Goal: Contribute content

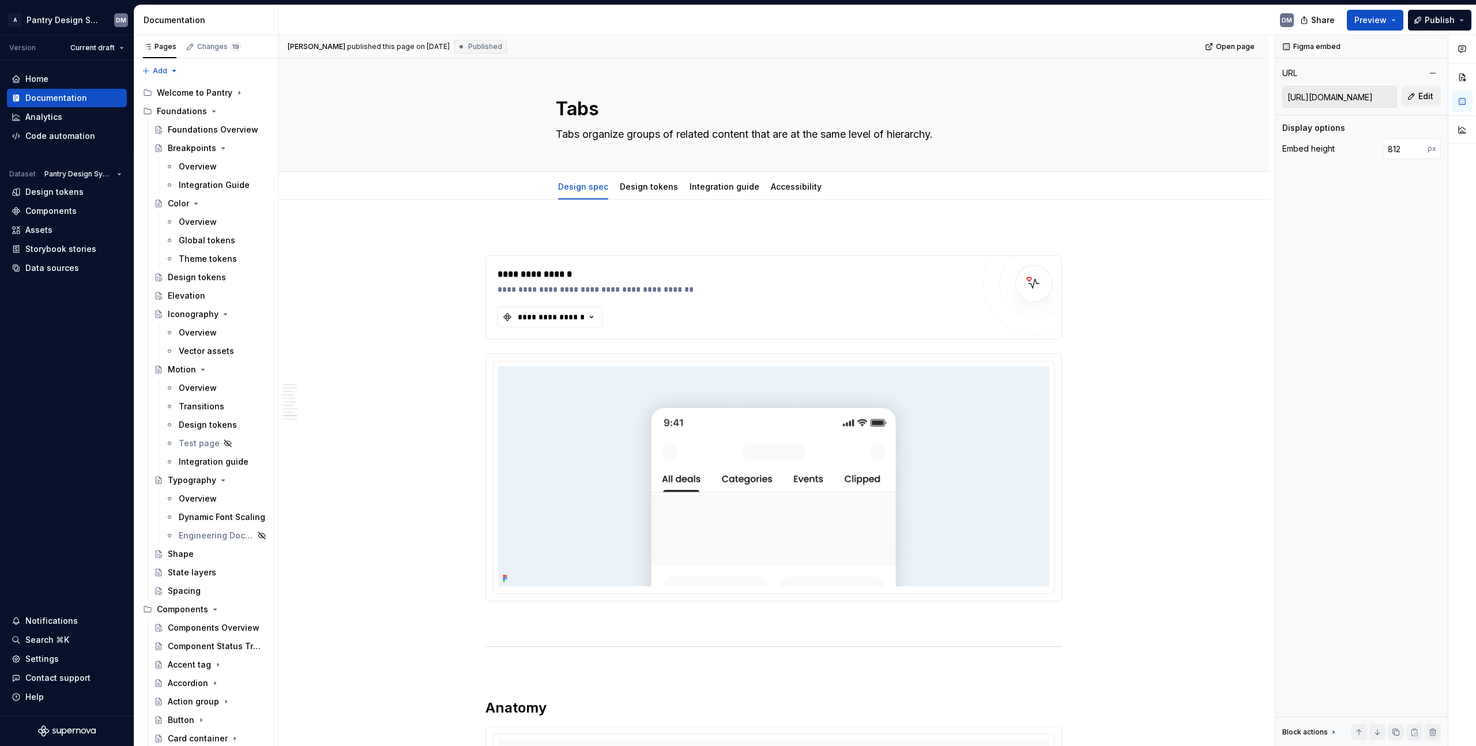
scroll to position [3148, 0]
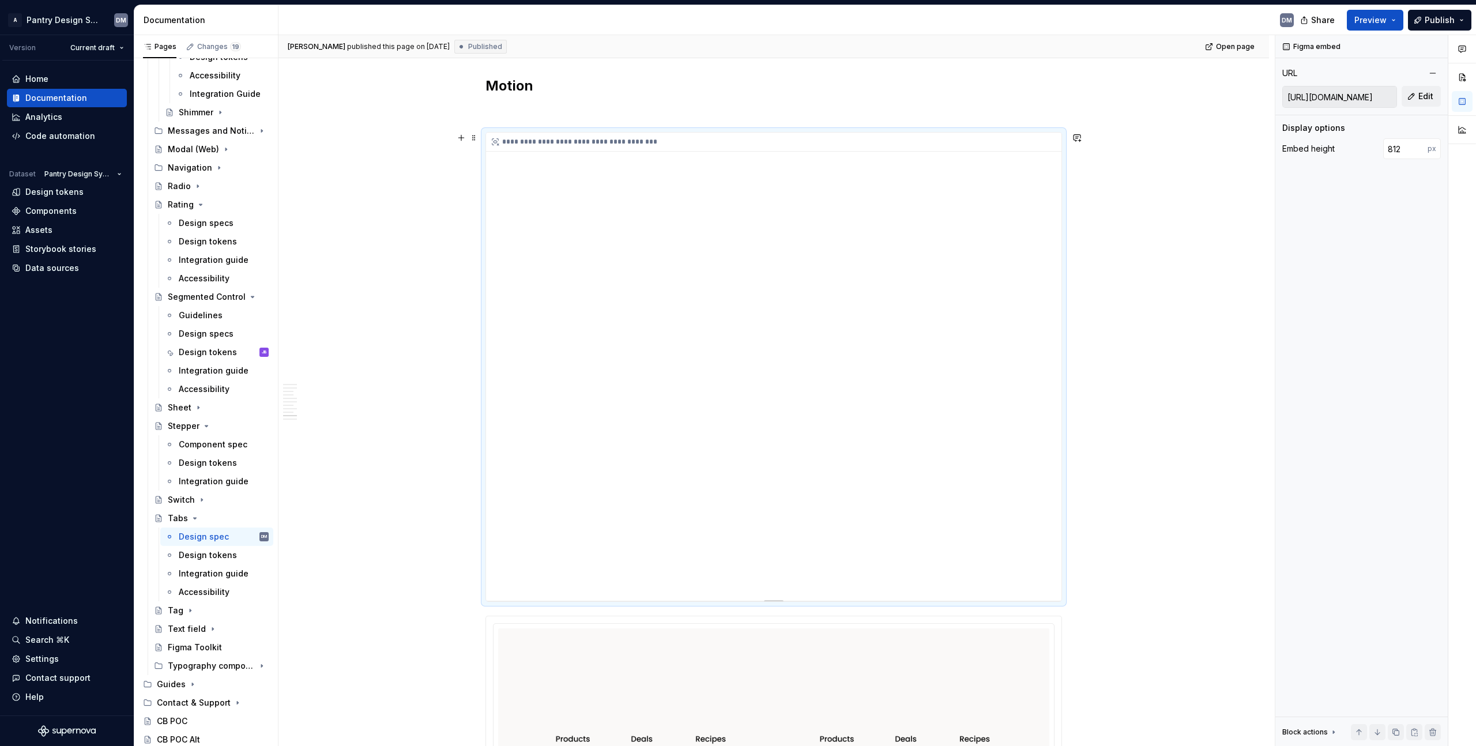
click at [962, 281] on div "**********" at bounding box center [773, 367] width 575 height 468
click at [1425, 98] on span "Edit" at bounding box center [1425, 97] width 15 height 12
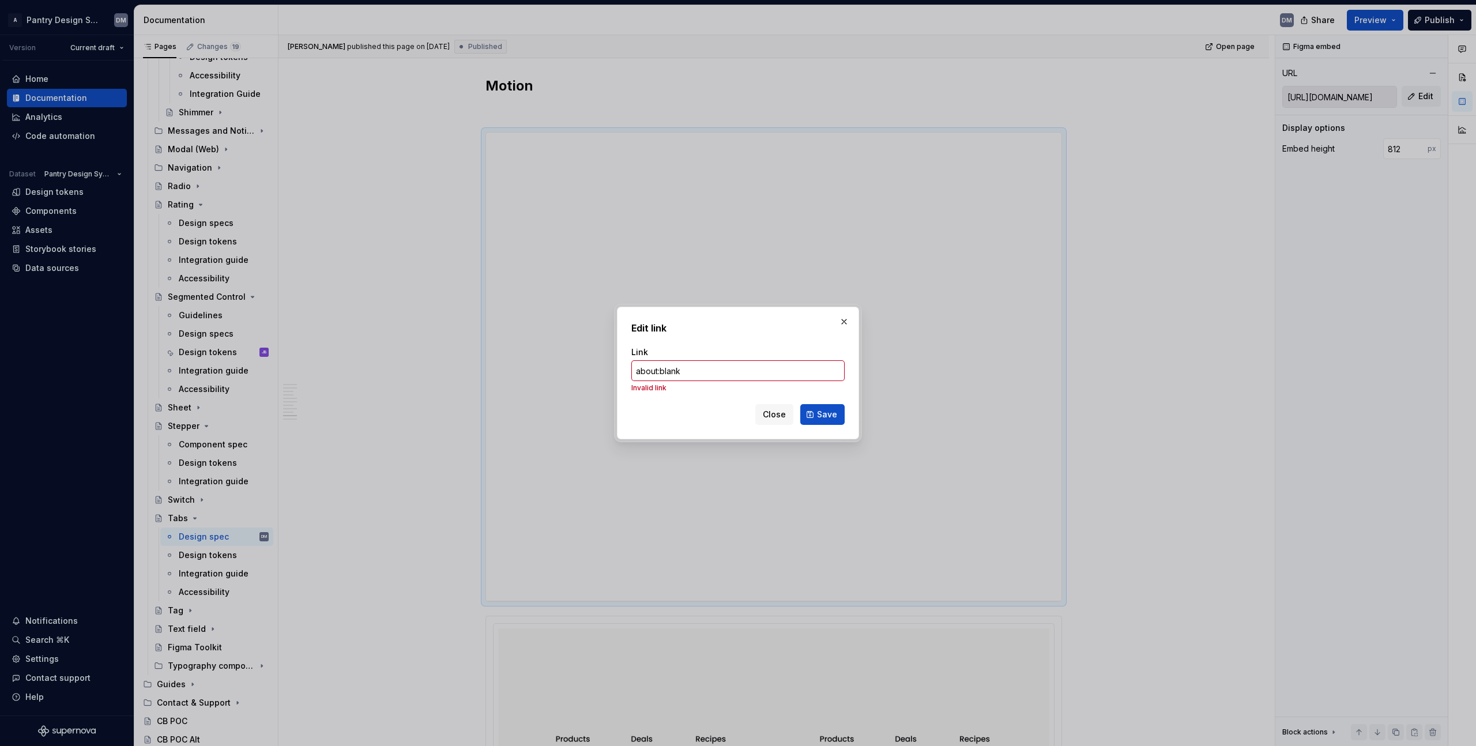
type input "about:blank"
type textarea "*"
click at [700, 383] on div "Link about:blank Invalid link" at bounding box center [737, 369] width 213 height 46
click at [713, 375] on input "about:blank" at bounding box center [737, 370] width 213 height 21
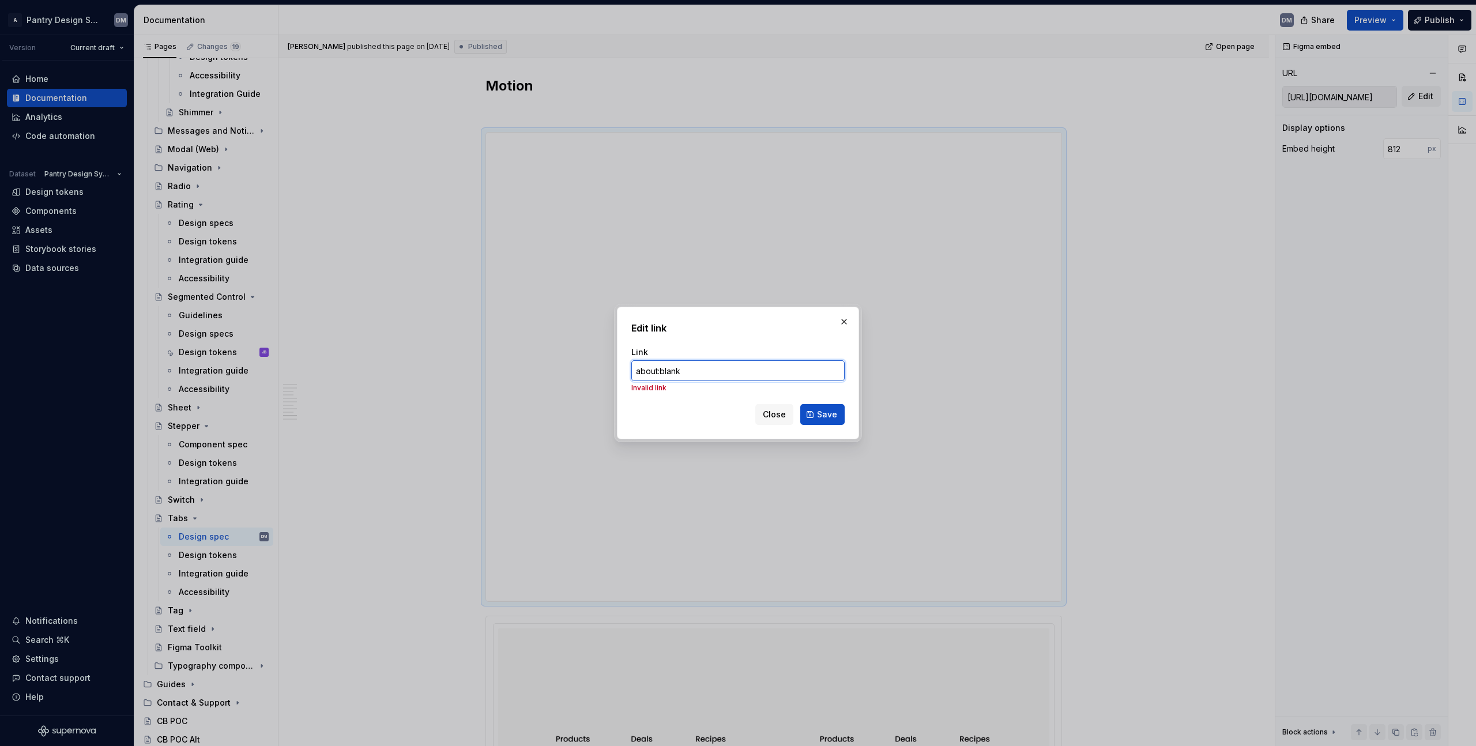
paste input "[URL][DOMAIN_NAME]"
type input "[URL][DOMAIN_NAME]"
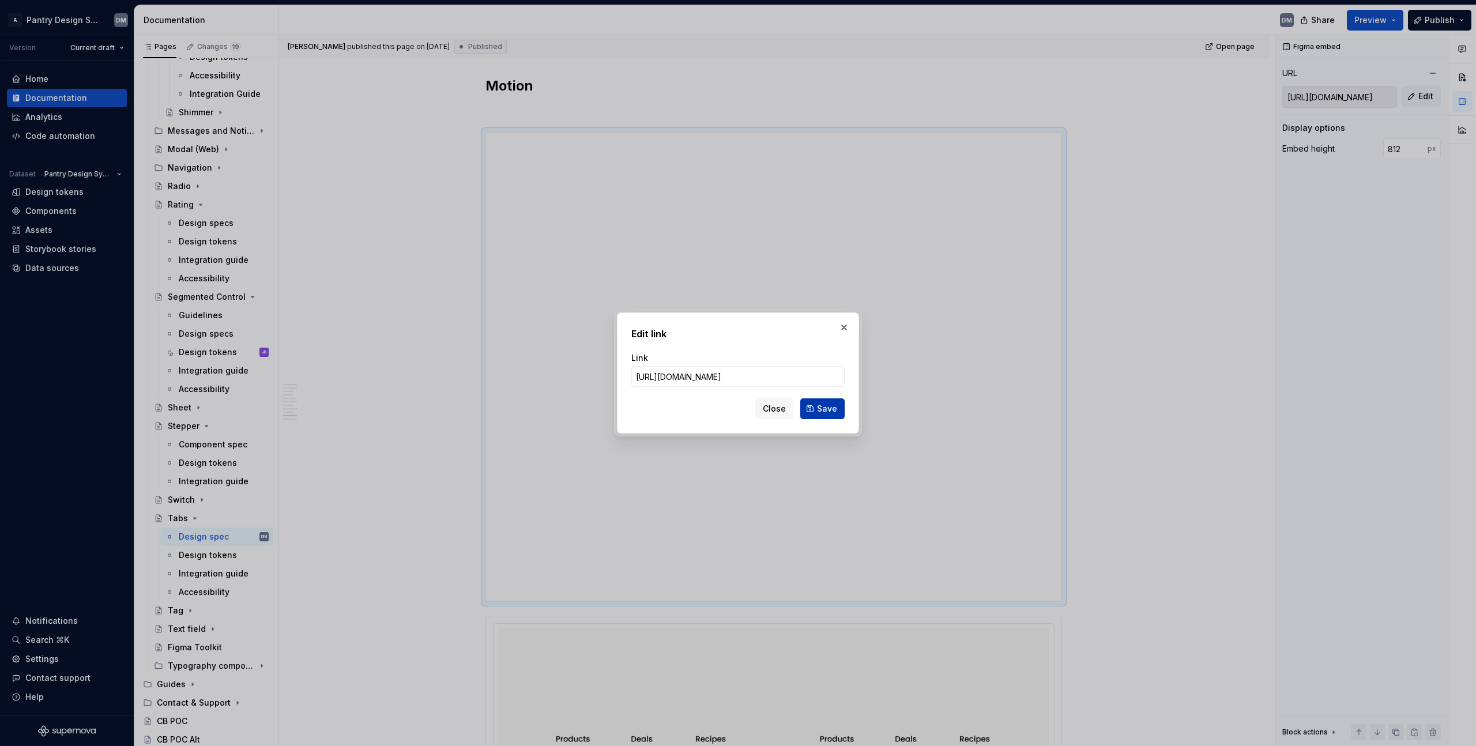
click at [837, 409] on button "Save" at bounding box center [822, 408] width 44 height 21
type input "[URL][DOMAIN_NAME]"
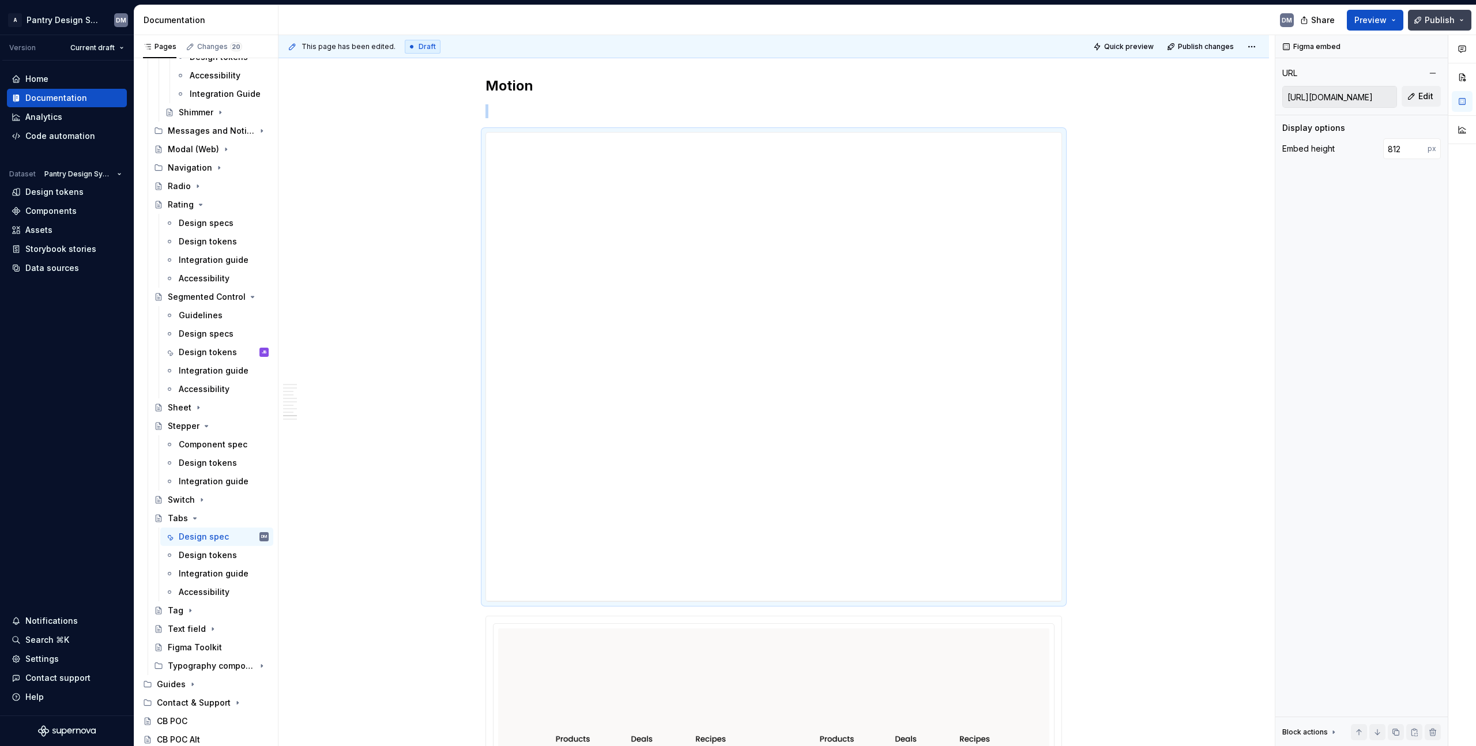
click at [1423, 10] on button "Publish" at bounding box center [1439, 20] width 63 height 21
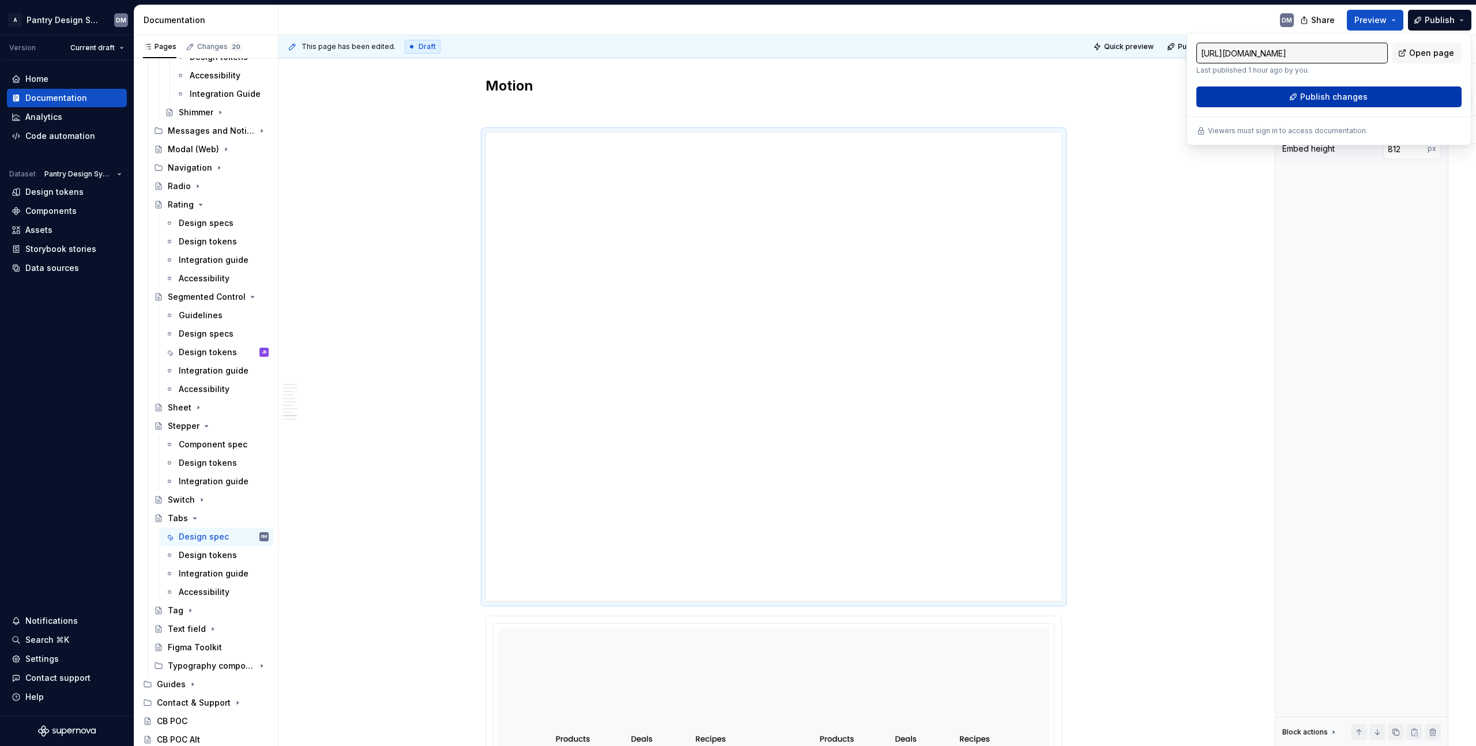
click at [1314, 103] on button "Publish changes" at bounding box center [1328, 96] width 265 height 21
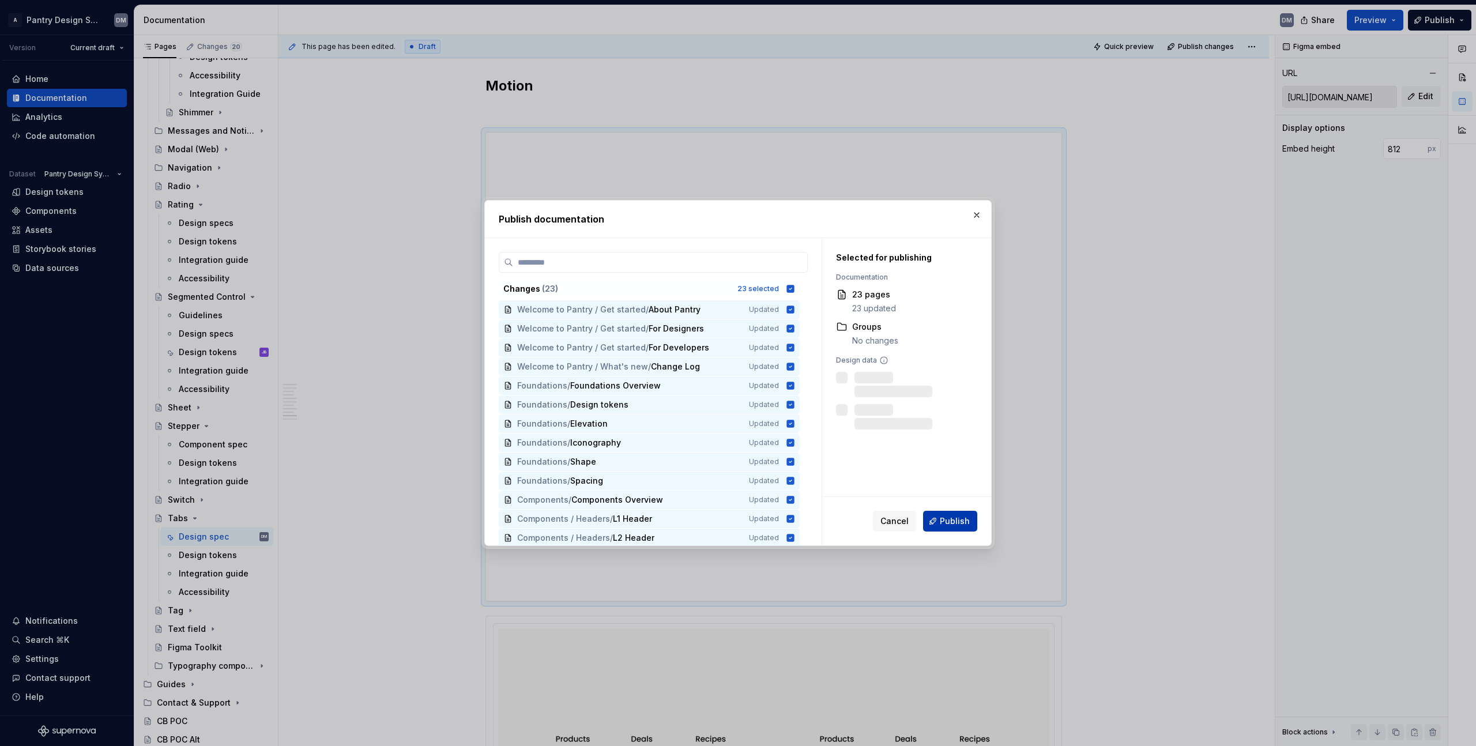
click at [953, 520] on span "Publish" at bounding box center [955, 521] width 30 height 12
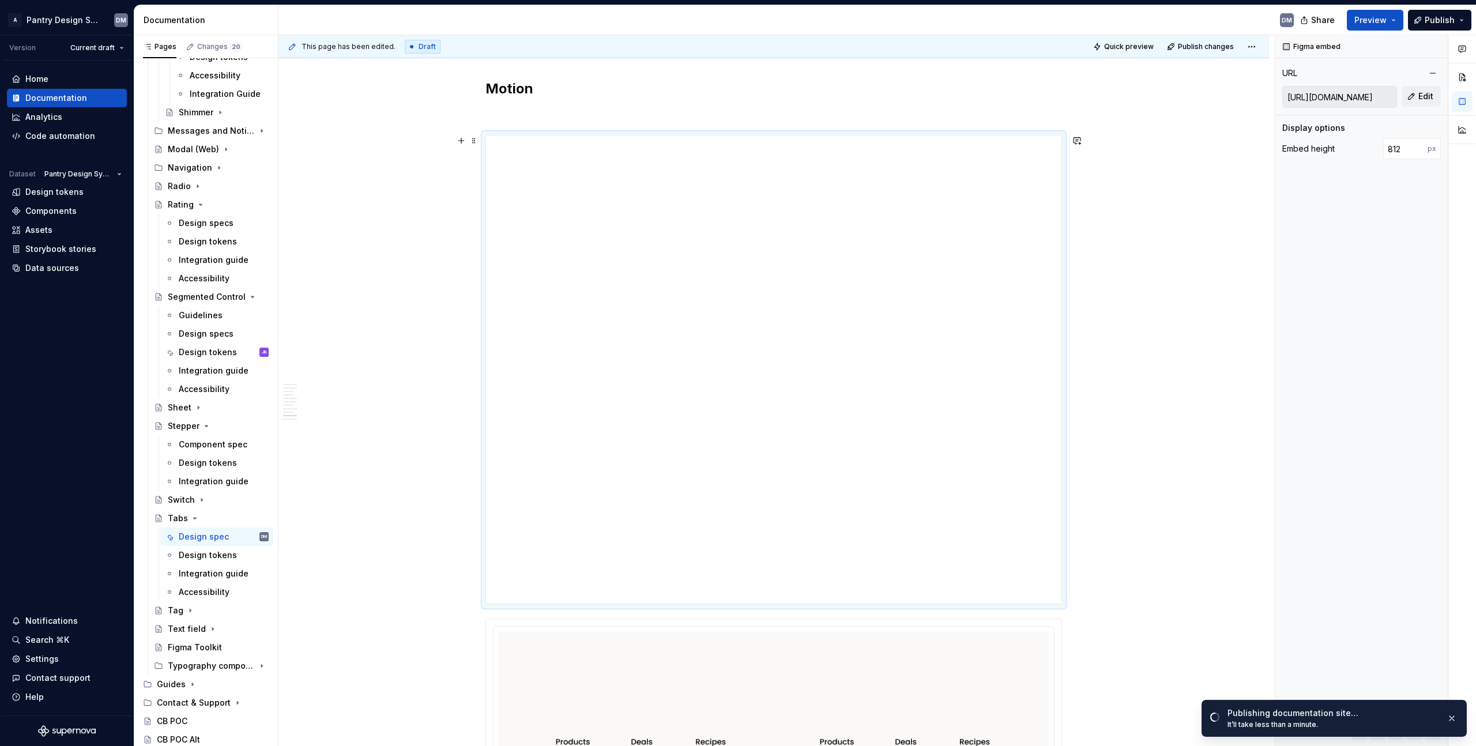
scroll to position [3173, 0]
click at [346, 227] on div "**********" at bounding box center [776, 390] width 996 height 711
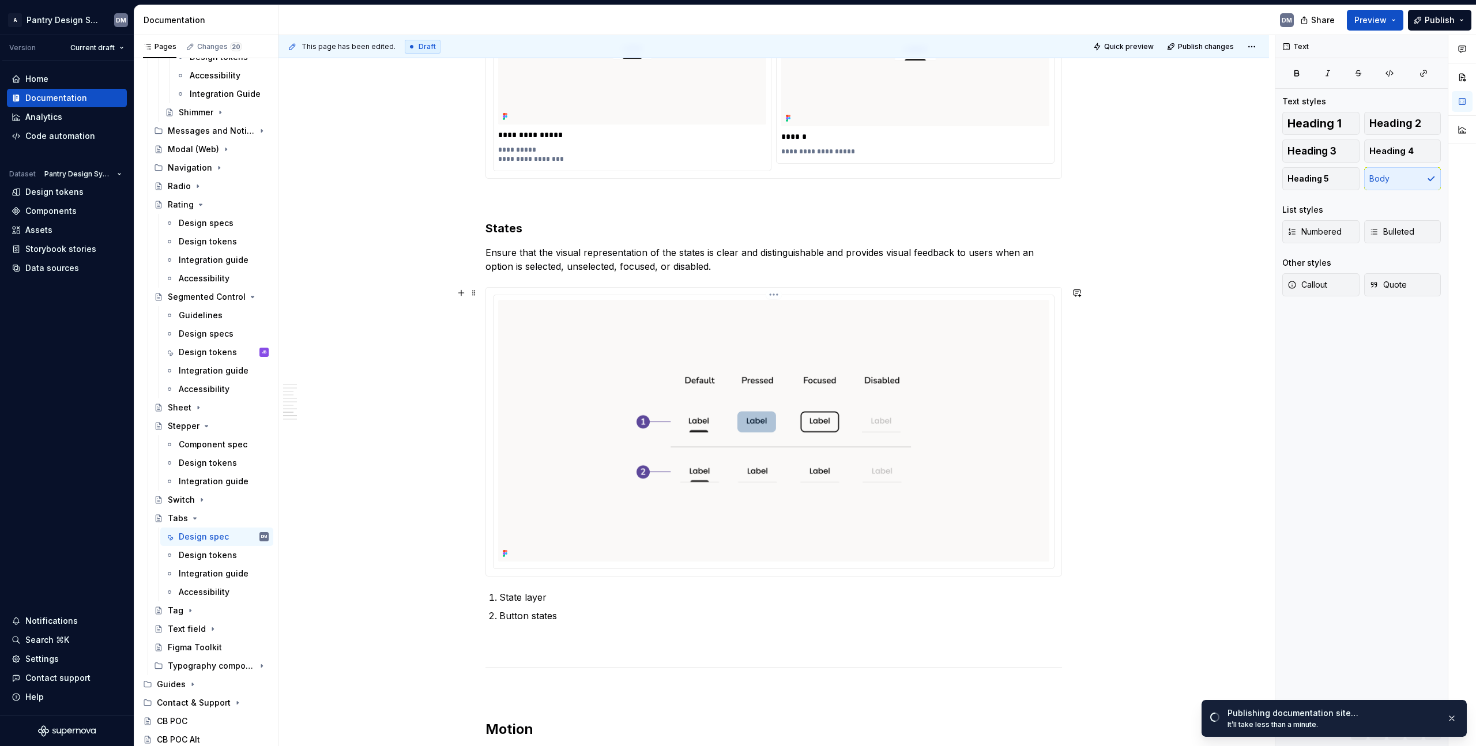
scroll to position [2520, 0]
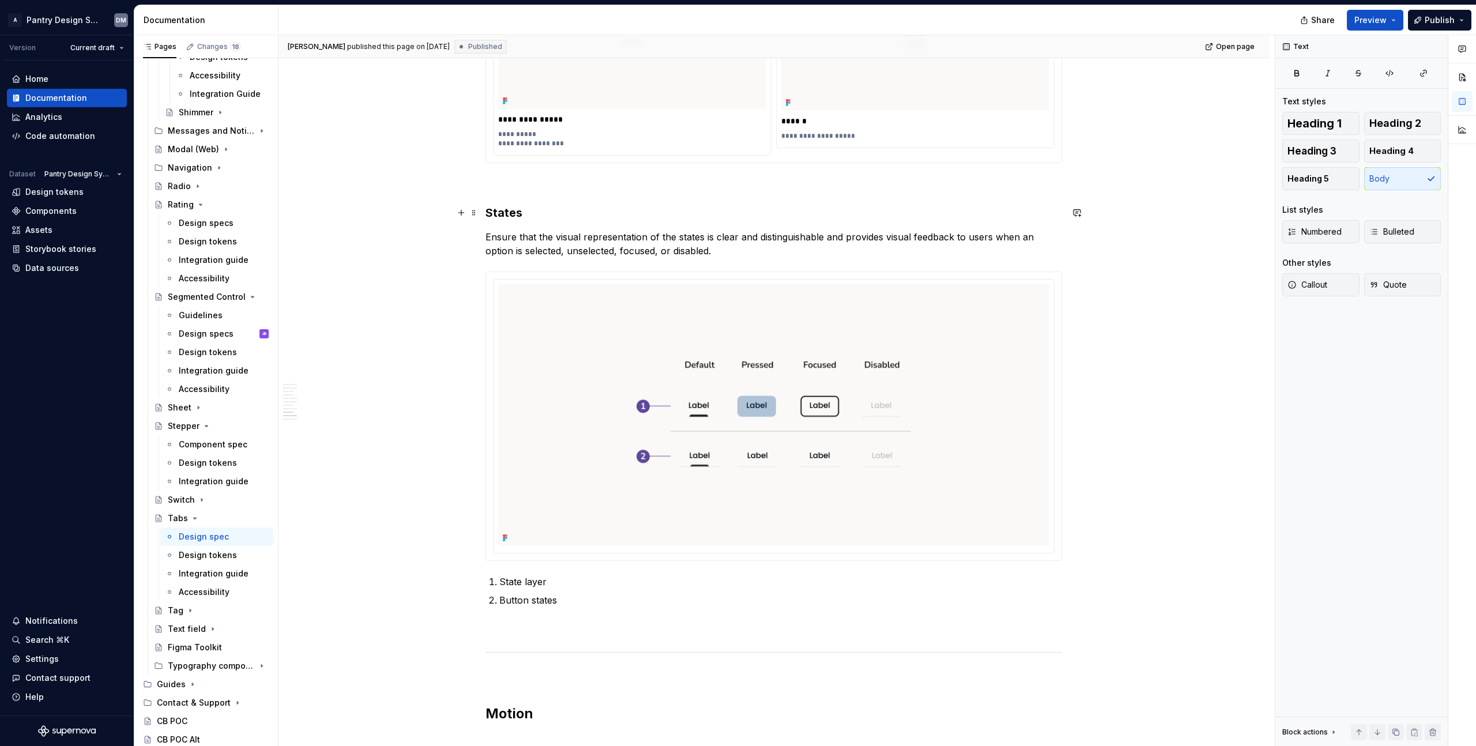
type textarea "*"
